Goal: Information Seeking & Learning: Learn about a topic

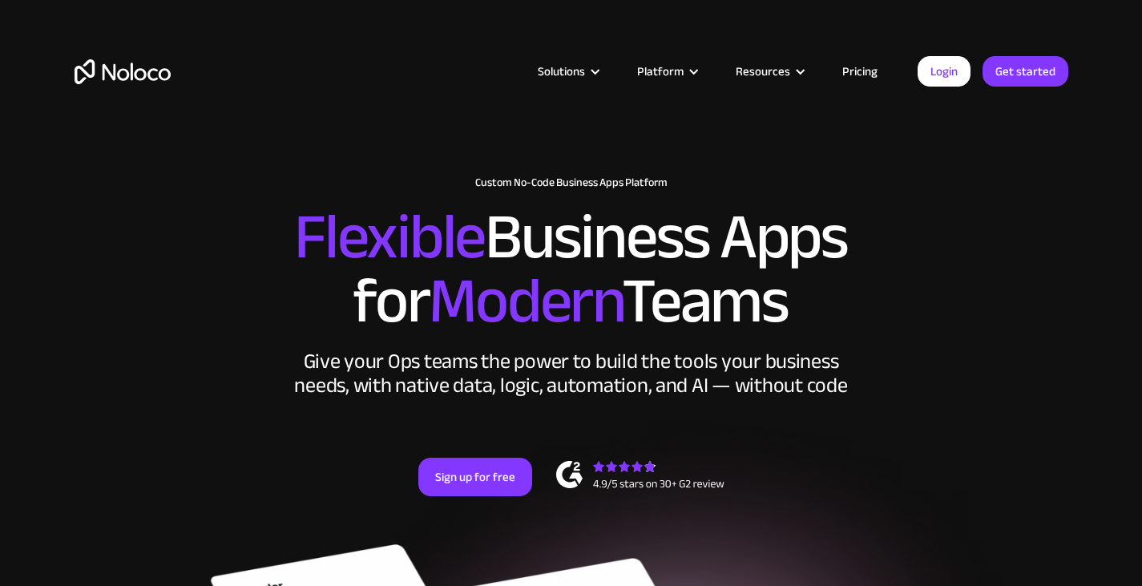
click at [870, 67] on link "Pricing" at bounding box center [859, 71] width 75 height 21
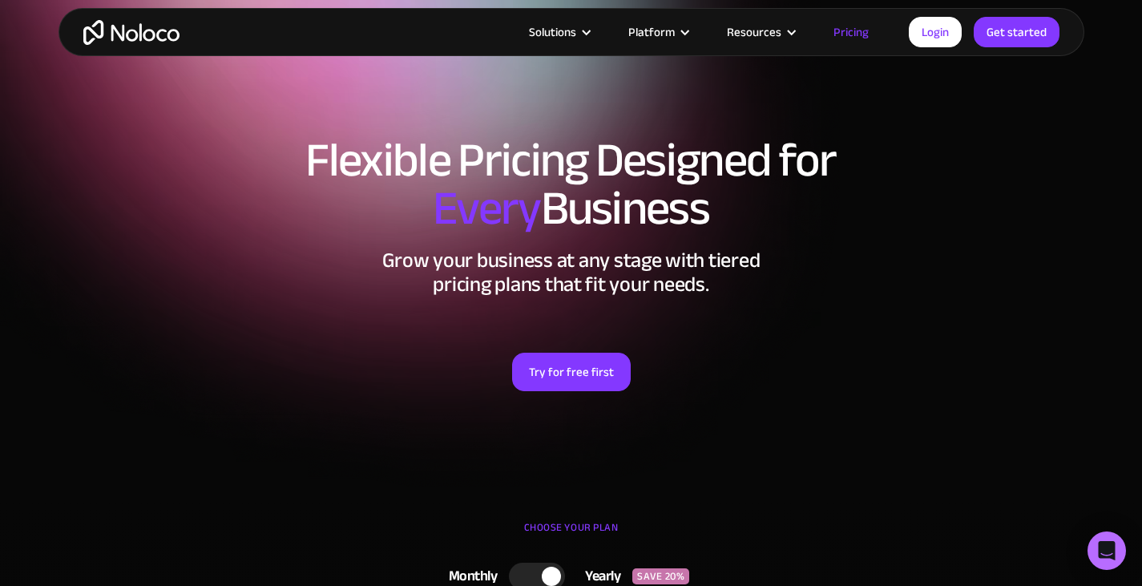
scroll to position [240, 0]
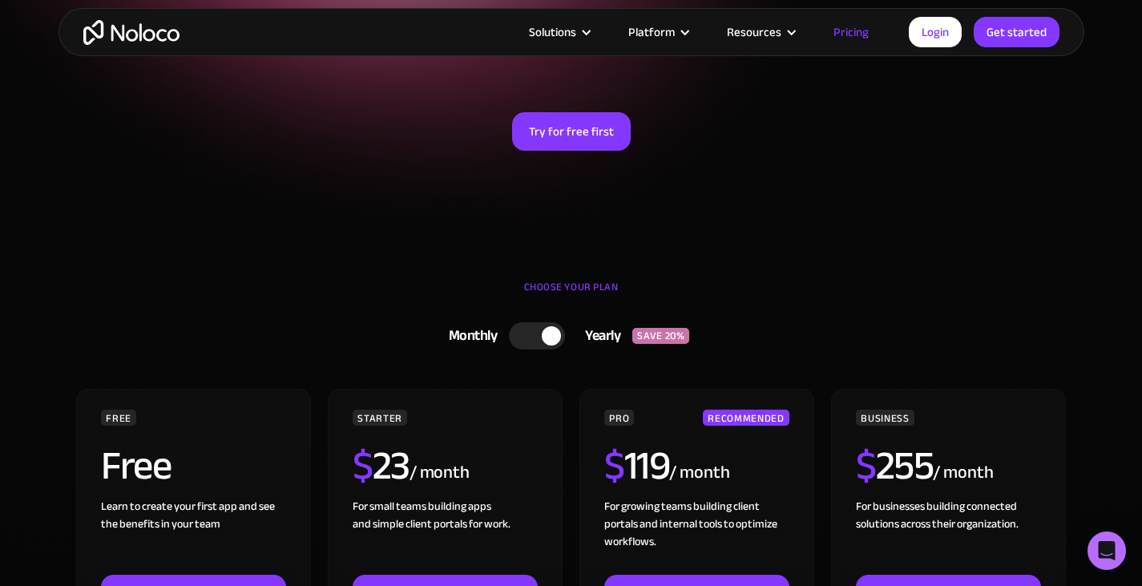
click at [536, 339] on div at bounding box center [537, 335] width 56 height 27
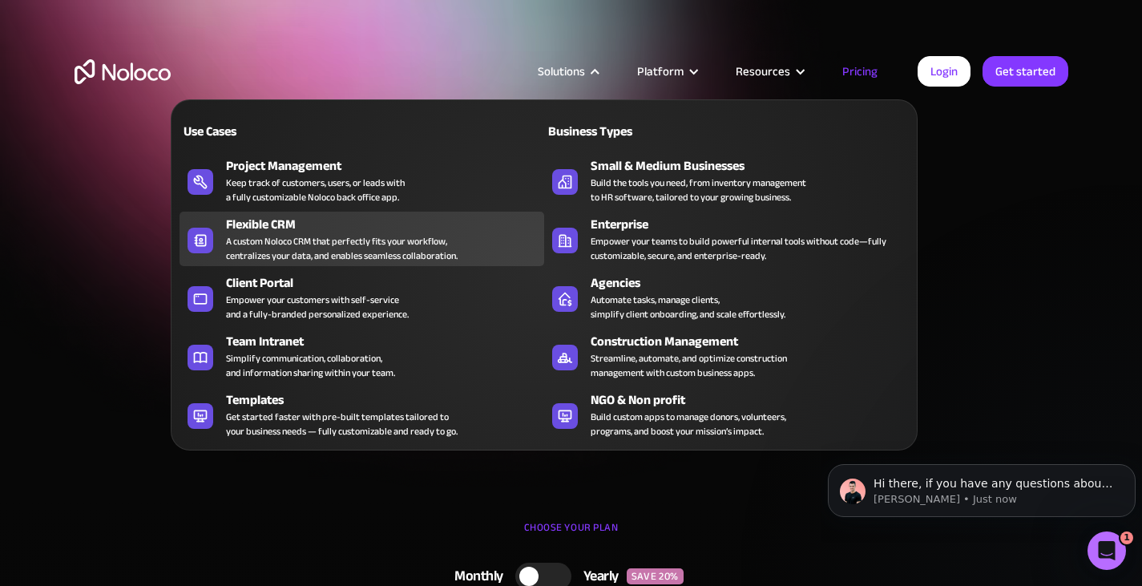
scroll to position [0, 0]
click at [306, 234] on div "A custom Noloco CRM that perfectly fits your workflow, centralizes your data, a…" at bounding box center [342, 248] width 232 height 29
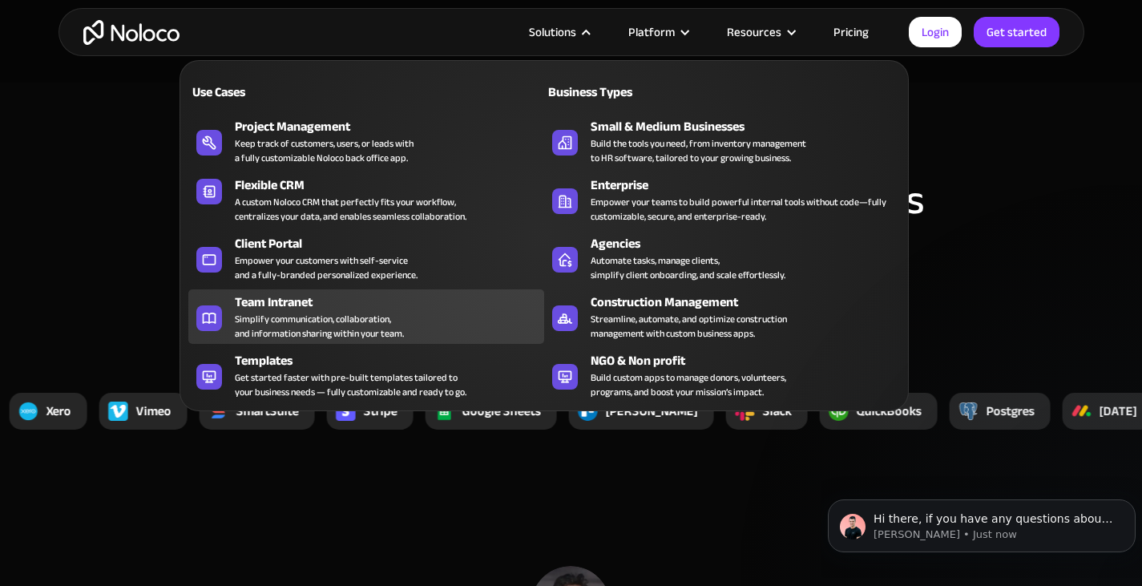
scroll to position [5370, 0]
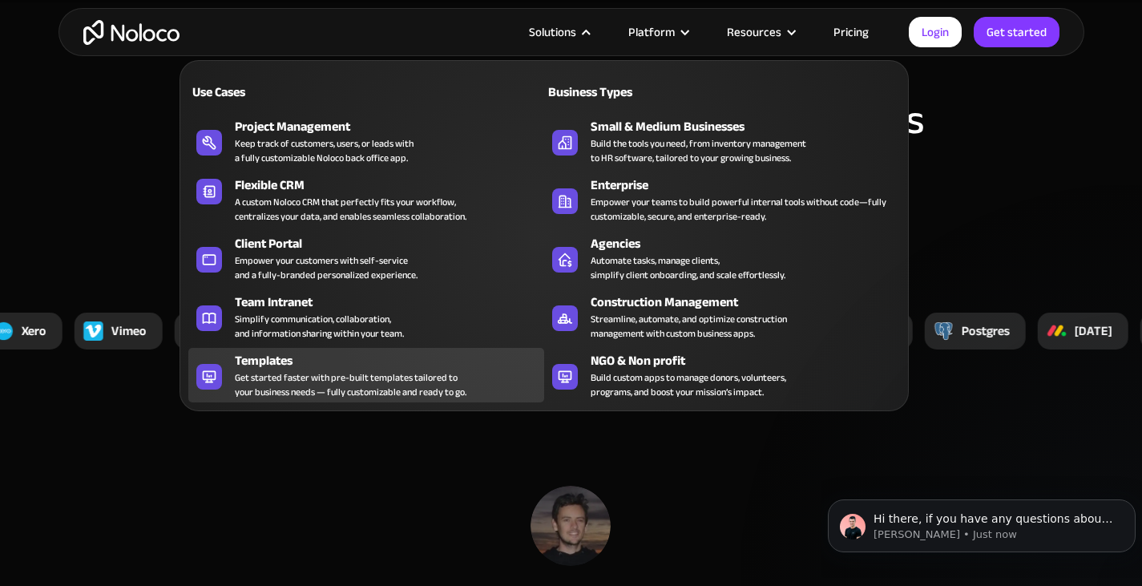
click at [292, 377] on div "Get started faster with pre-built templates tailored to your business needs — f…" at bounding box center [351, 384] width 232 height 29
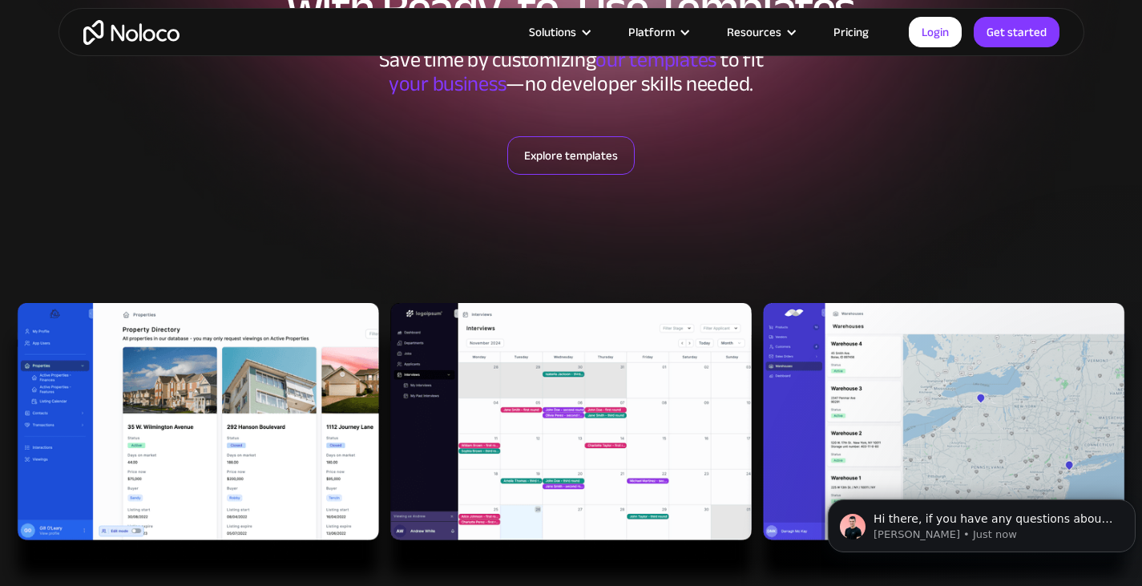
click at [582, 161] on link "Explore templates" at bounding box center [570, 155] width 127 height 38
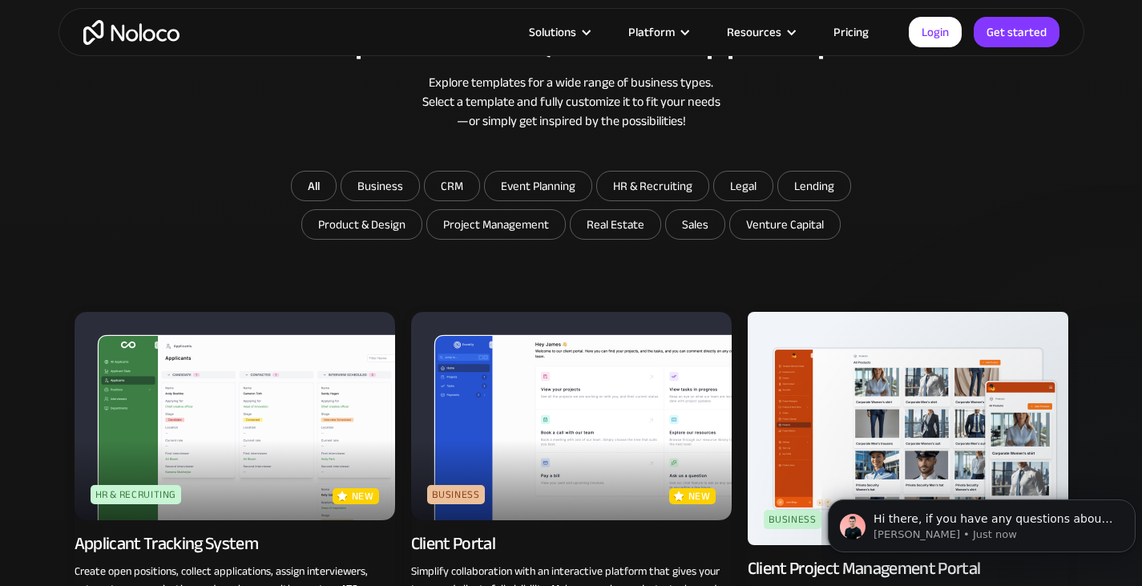
scroll to position [853, 0]
click at [610, 228] on input "Real Estate" at bounding box center [616, 223] width 90 height 29
checkbox input "true"
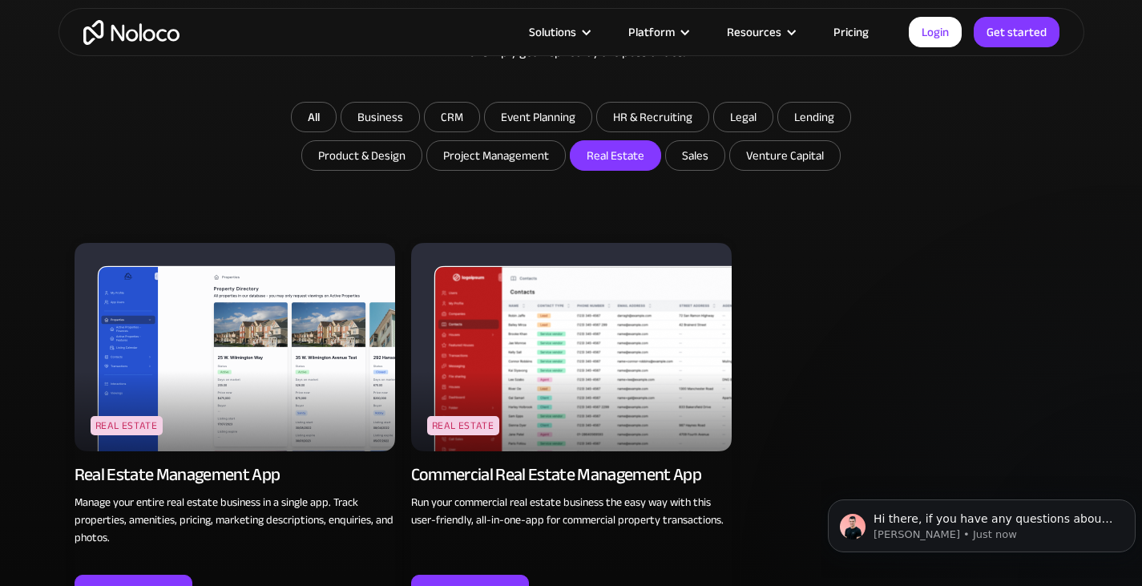
scroll to position [1013, 0]
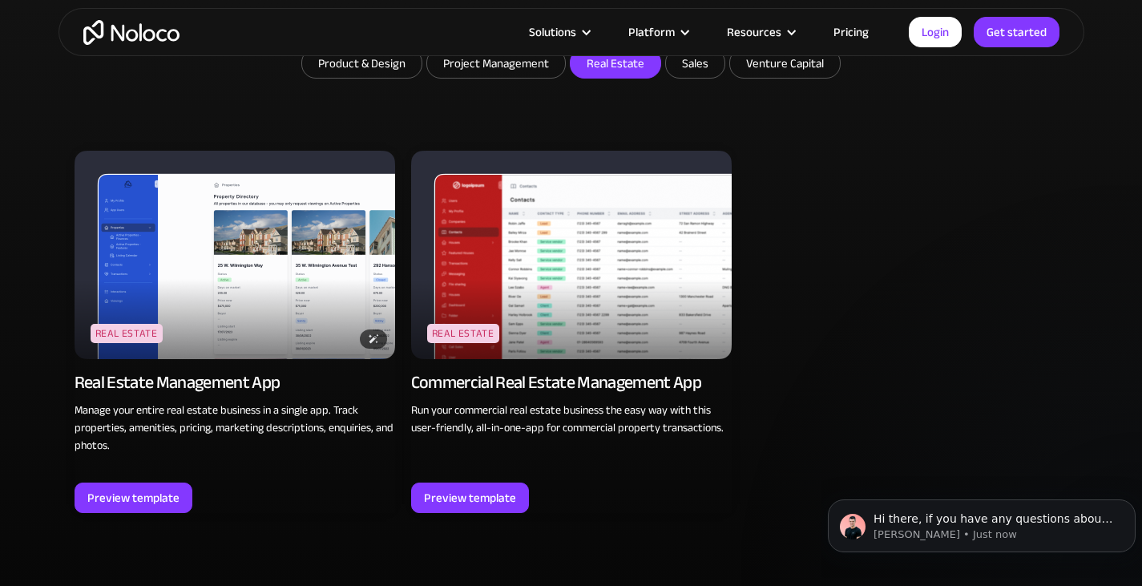
click at [244, 268] on img at bounding box center [235, 255] width 321 height 208
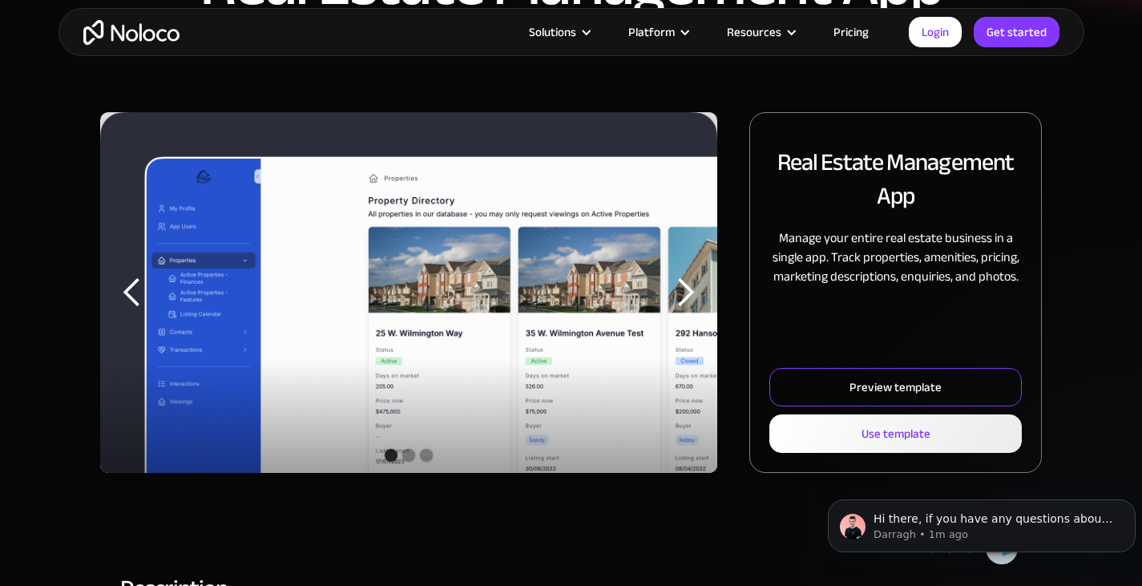
click at [903, 379] on div "Preview template" at bounding box center [896, 387] width 92 height 21
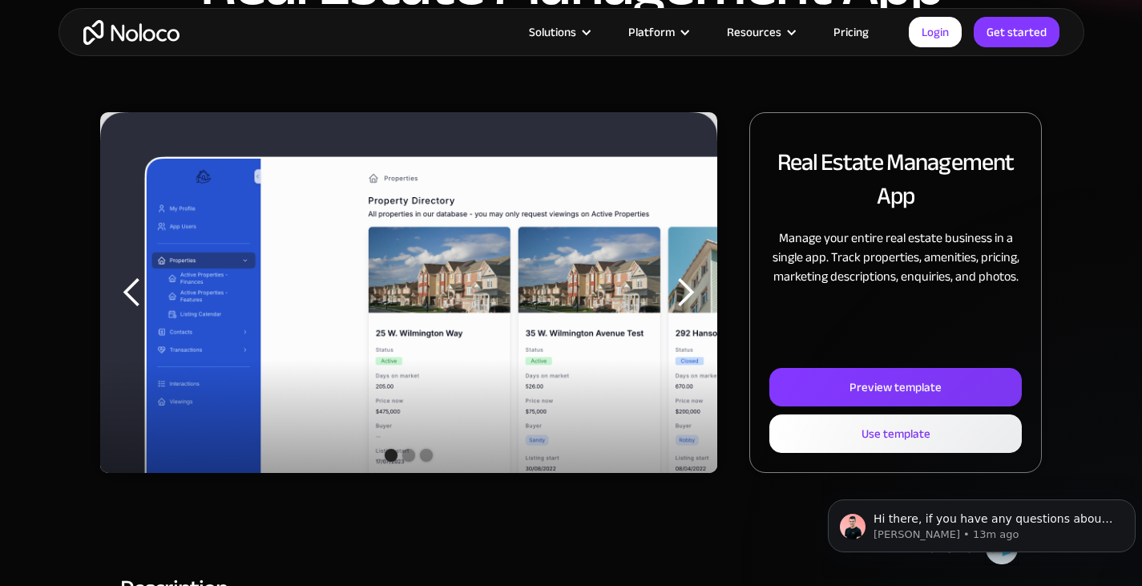
click at [681, 284] on div "next slide" at bounding box center [685, 293] width 32 height 32
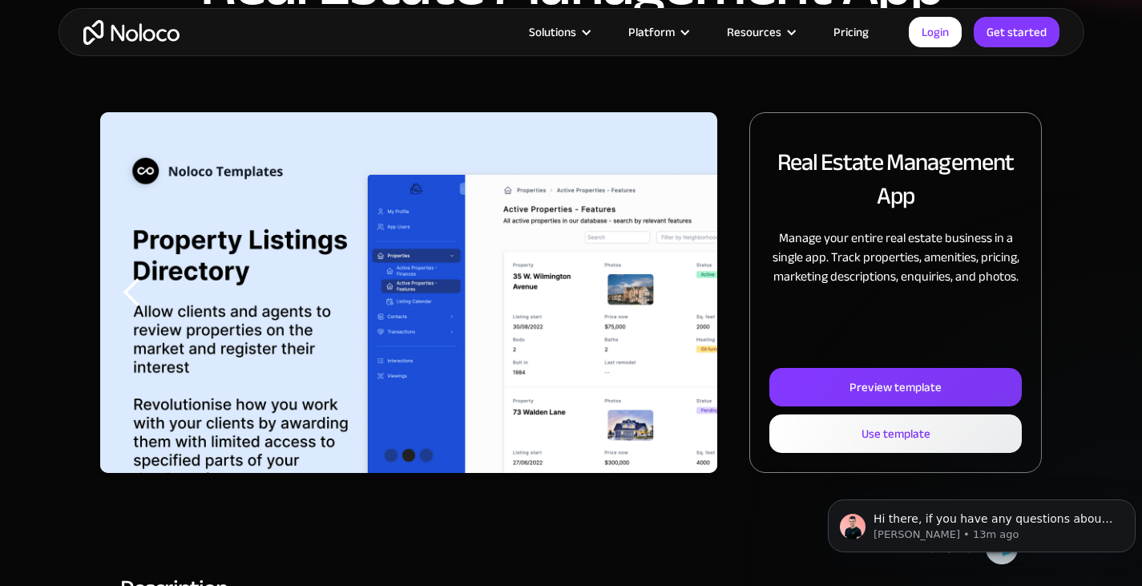
click at [683, 289] on div "next slide" at bounding box center [685, 293] width 32 height 32
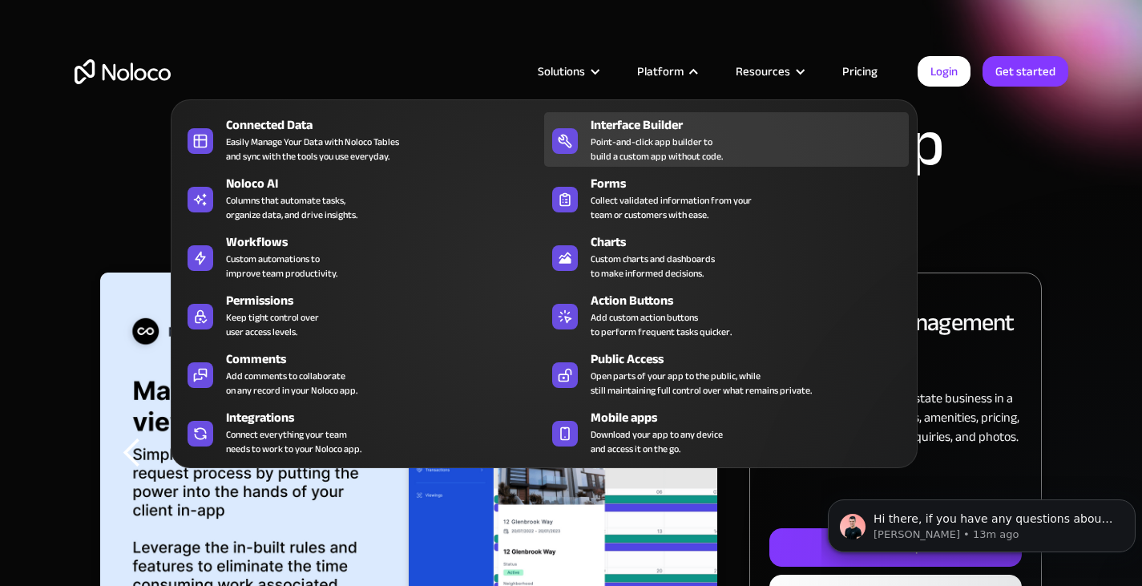
click at [664, 142] on div "Point-and-click app builder to build a custom app without code." at bounding box center [657, 149] width 132 height 29
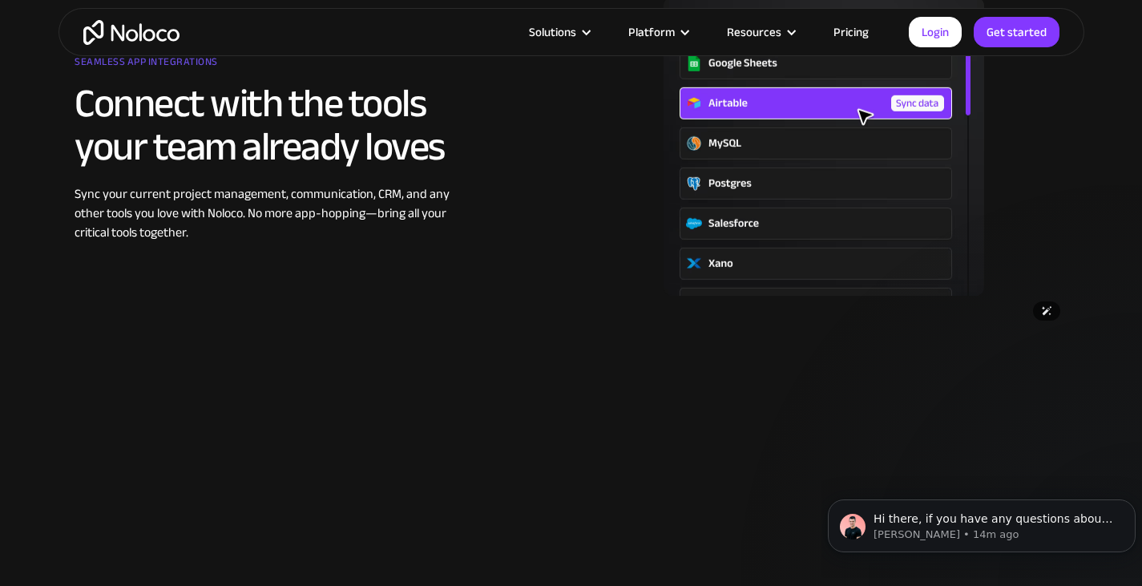
scroll to position [2244, 0]
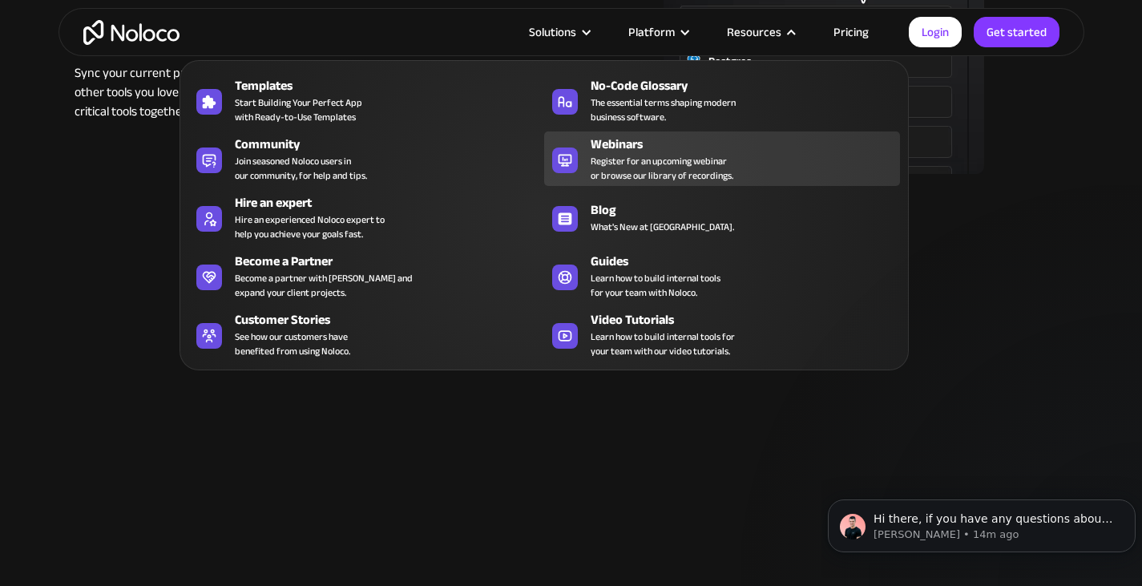
click at [677, 159] on span "Register for an upcoming webinar or browse our library of recordings." at bounding box center [662, 168] width 143 height 29
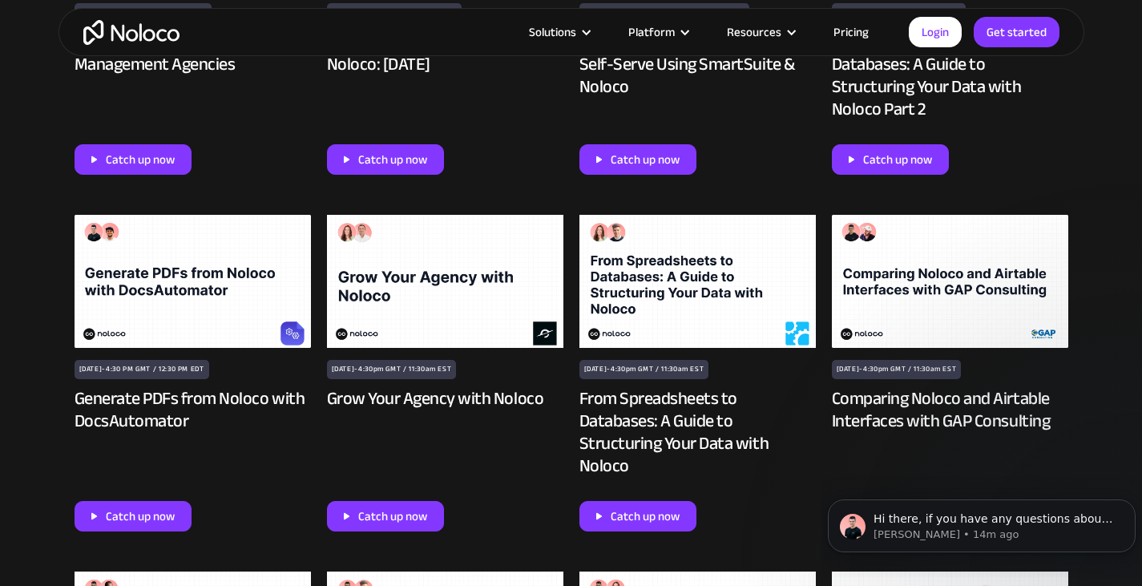
scroll to position [2244, 0]
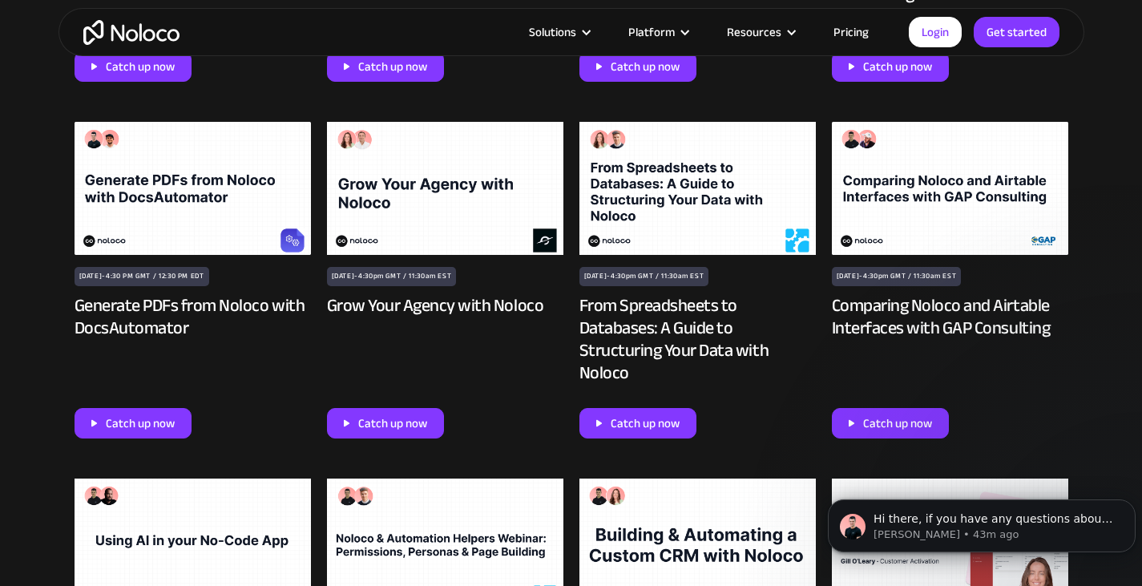
click at [139, 35] on img "home" at bounding box center [131, 32] width 96 height 25
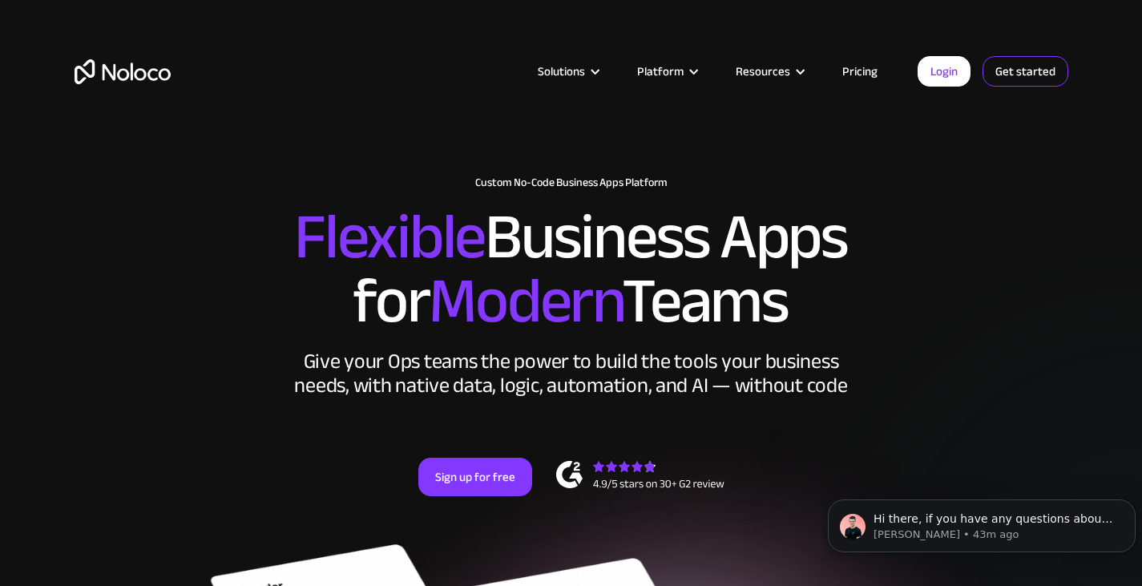
click at [1015, 76] on link "Get started" at bounding box center [1026, 71] width 86 height 30
click at [950, 75] on link "Login" at bounding box center [944, 71] width 53 height 30
